Goal: Navigation & Orientation: Find specific page/section

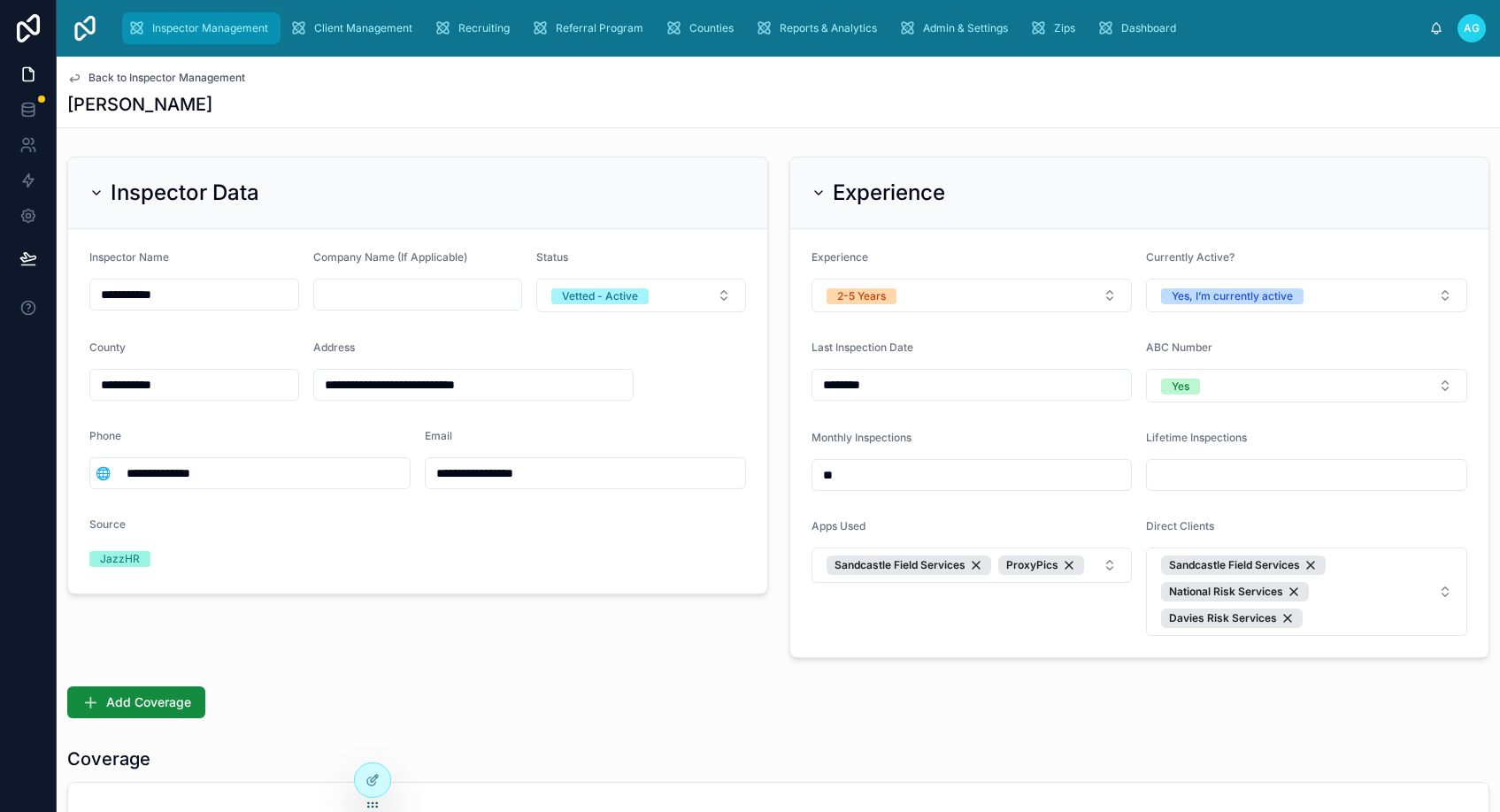
click at [205, 18] on div "Inspector Management" at bounding box center [200, 28] width 147 height 29
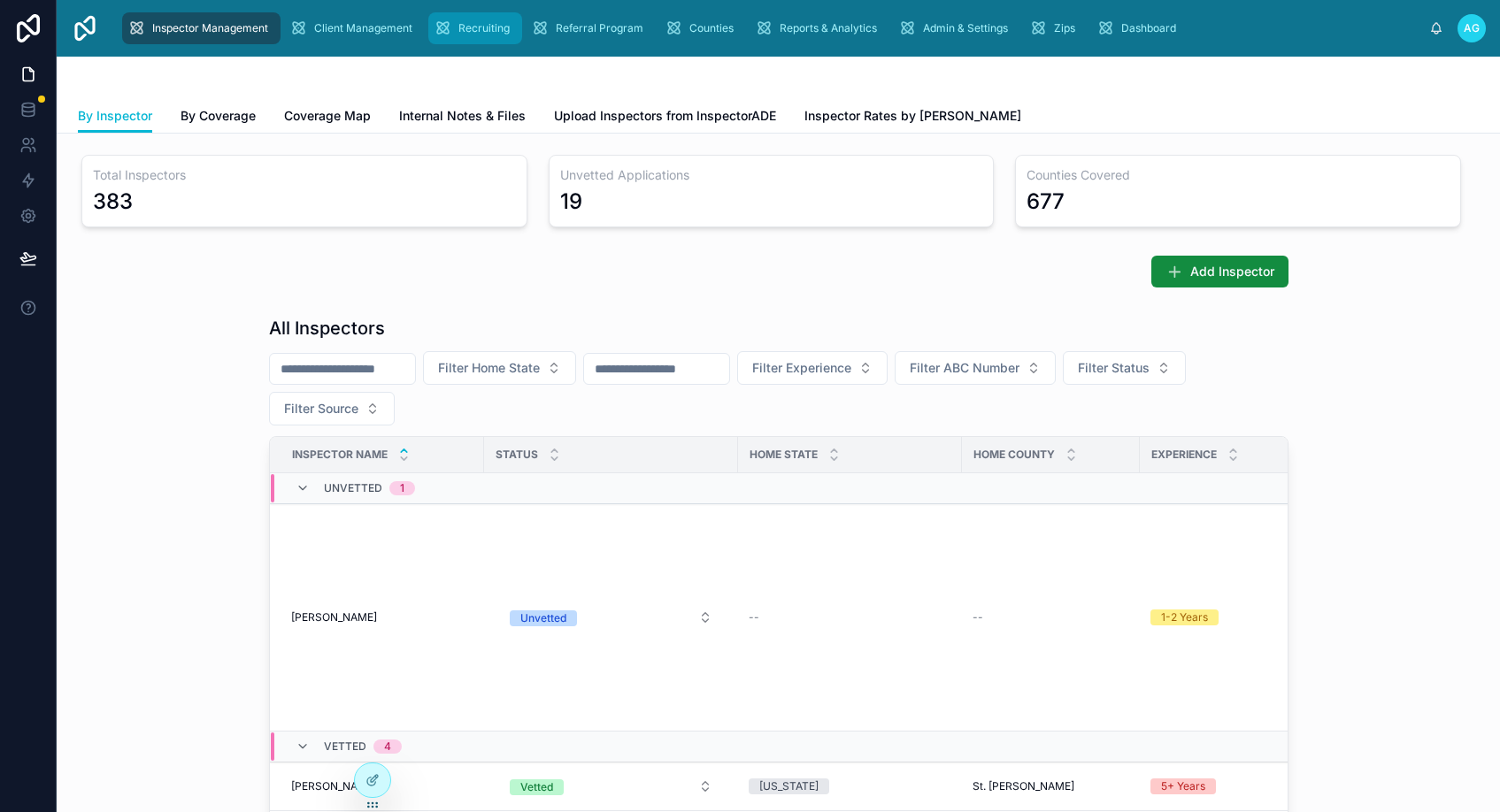
click at [486, 25] on span "Recruiting" at bounding box center [483, 28] width 51 height 14
